Goal: Task Accomplishment & Management: Manage account settings

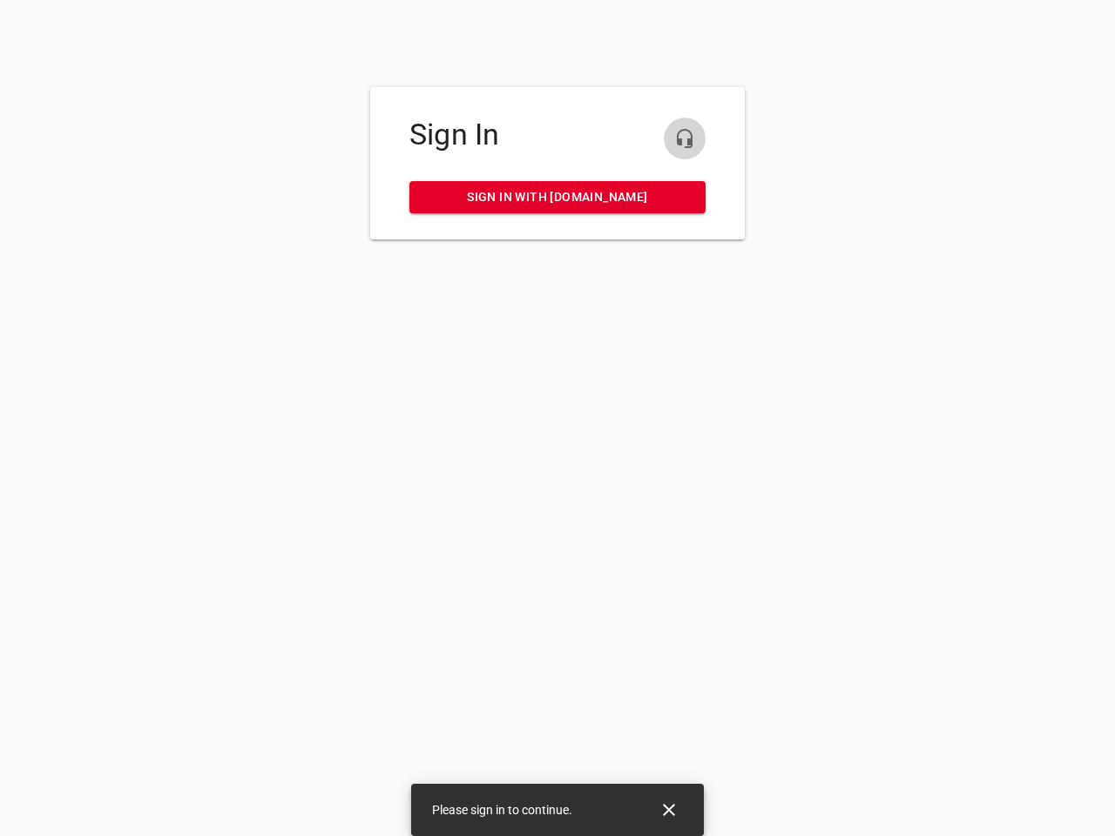
click at [685, 139] on icon "button" at bounding box center [684, 138] width 21 height 21
click at [669, 810] on icon "Close" at bounding box center [669, 810] width 12 height 12
